Goal: Task Accomplishment & Management: Use online tool/utility

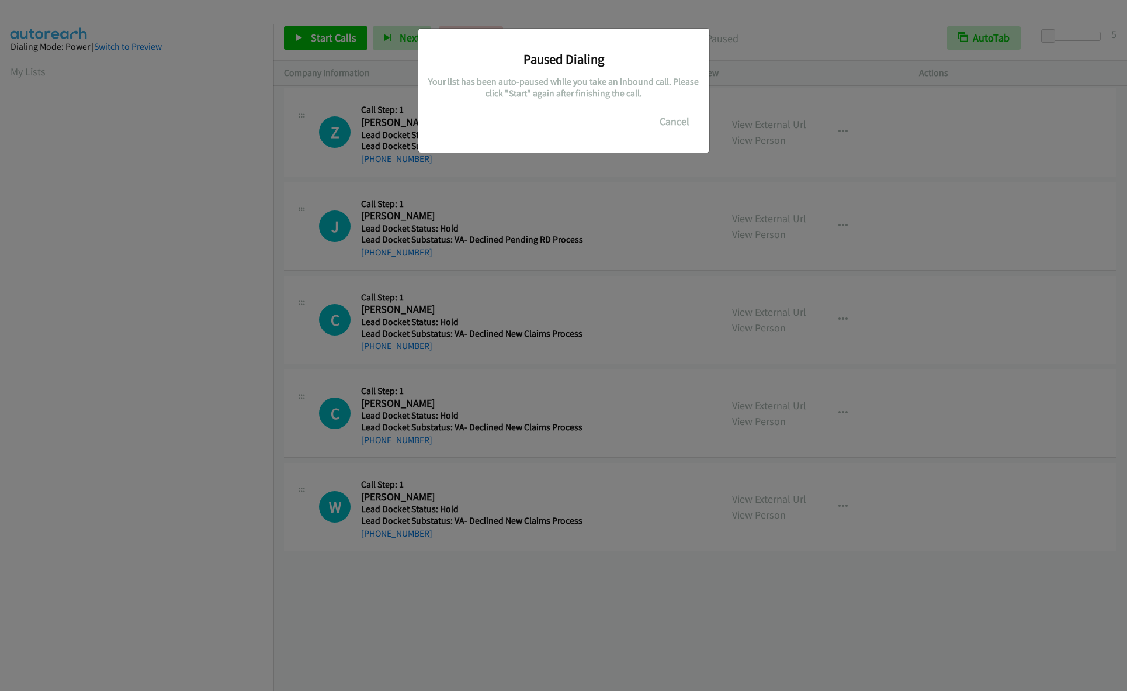
click at [670, 119] on button "Cancel" at bounding box center [674, 121] width 52 height 23
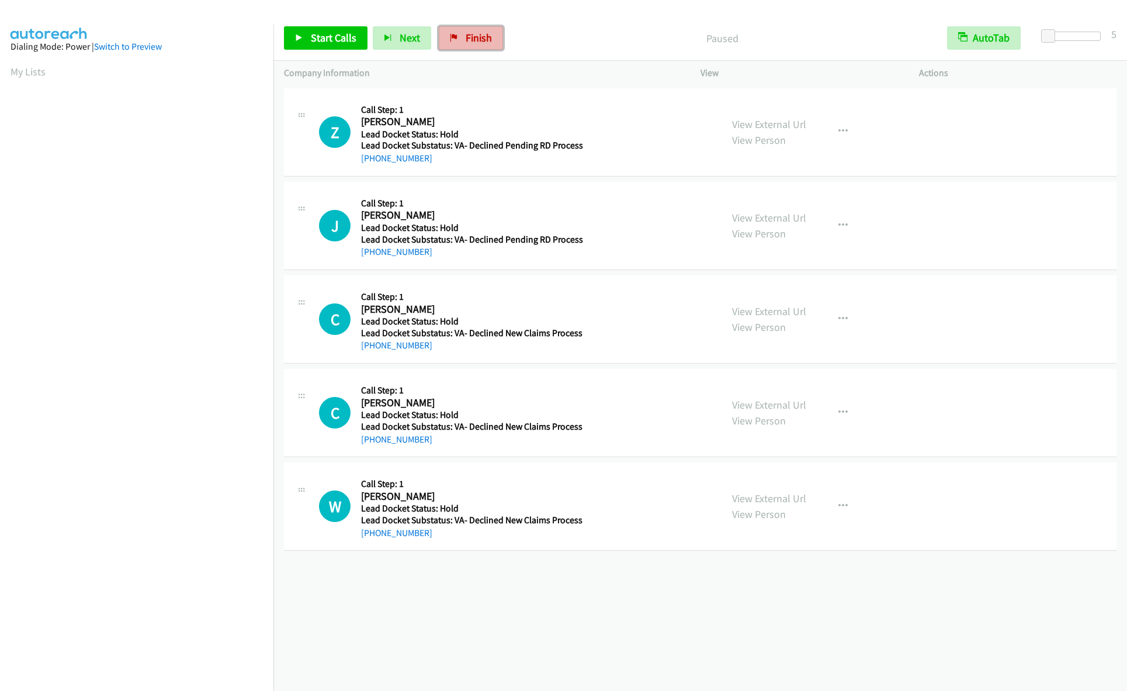
click at [479, 31] on span "Finish" at bounding box center [479, 37] width 26 height 13
click at [328, 35] on span "Start Calls" at bounding box center [334, 37] width 46 height 13
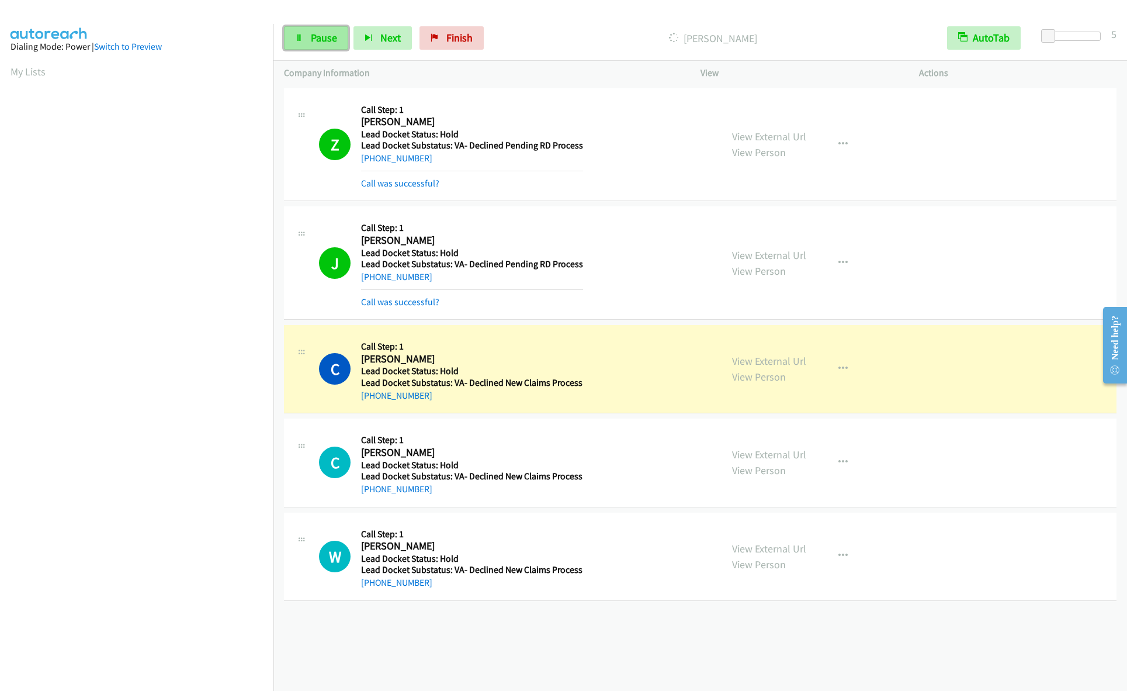
click at [318, 39] on span "Pause" at bounding box center [324, 37] width 26 height 13
